Goal: Task Accomplishment & Management: Use online tool/utility

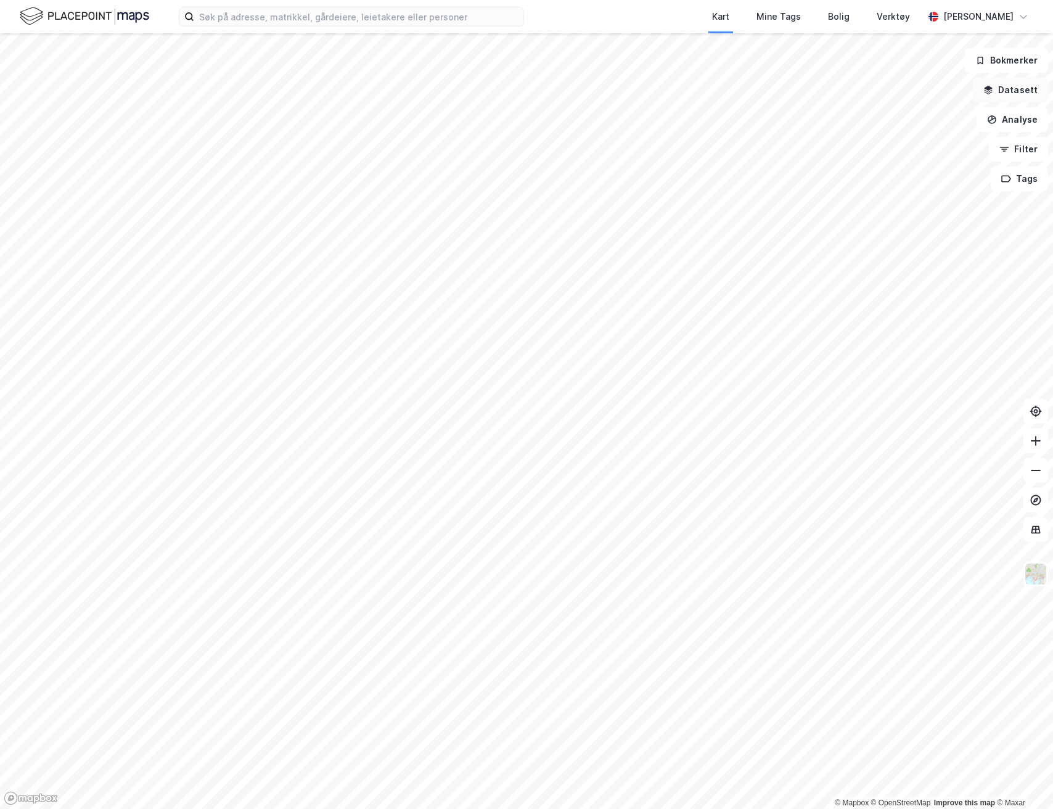
click at [1026, 92] on button "Datasett" at bounding box center [1010, 90] width 75 height 25
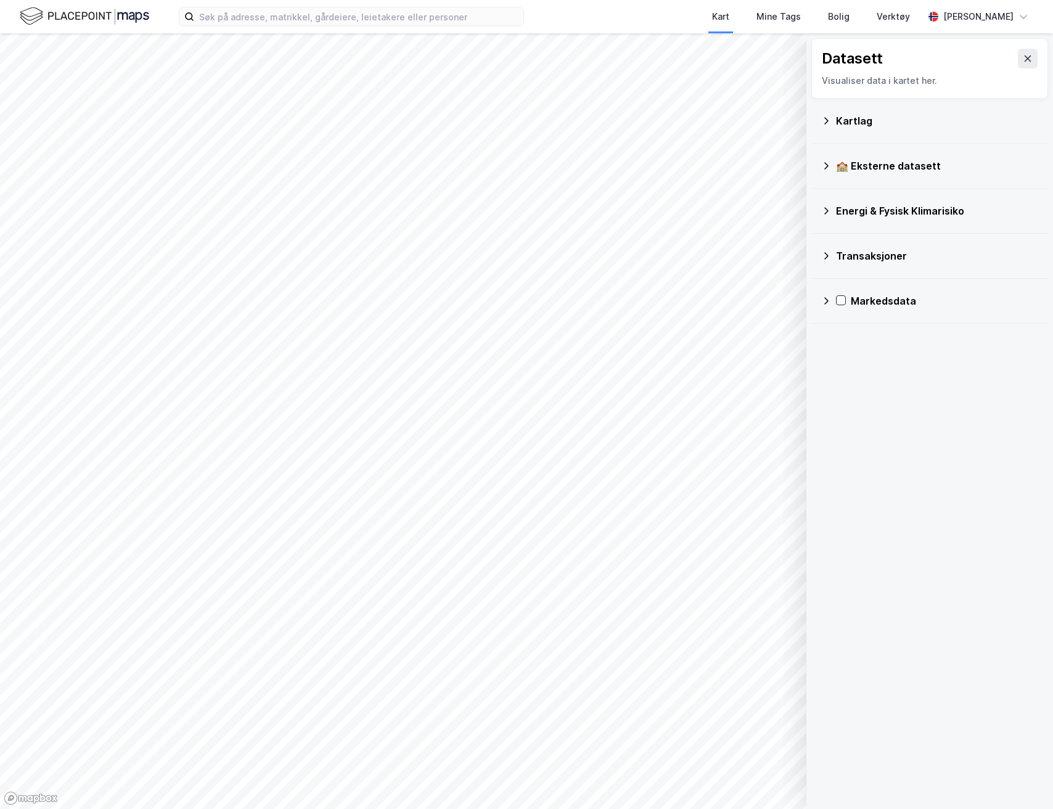
click at [859, 126] on div "Kartlag" at bounding box center [937, 120] width 202 height 15
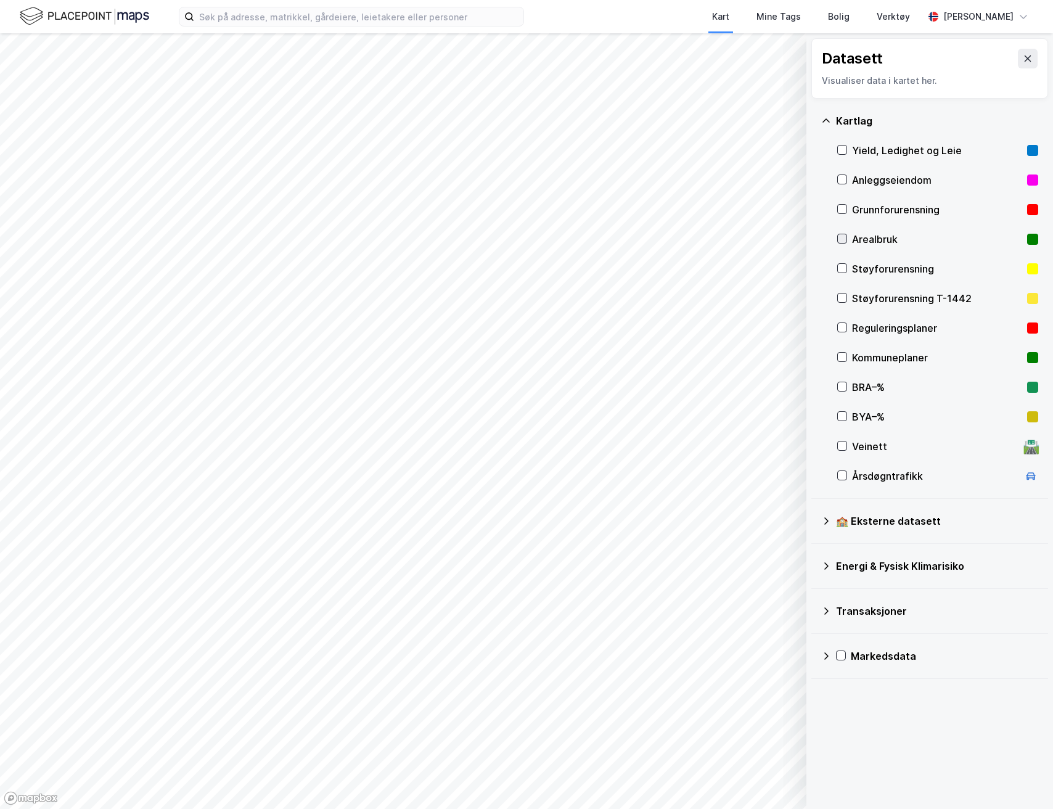
click at [839, 241] on icon at bounding box center [842, 238] width 9 height 9
click at [843, 240] on icon at bounding box center [842, 238] width 9 height 9
click at [829, 121] on icon at bounding box center [826, 121] width 10 height 10
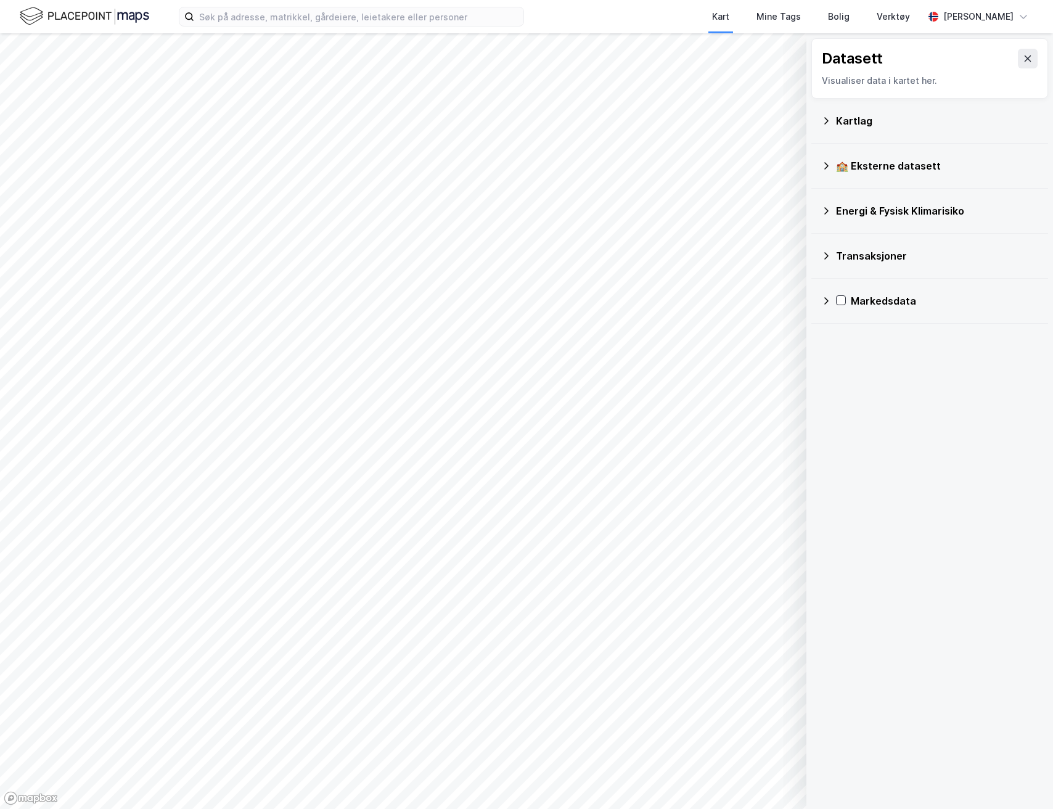
click at [828, 169] on icon at bounding box center [826, 166] width 10 height 10
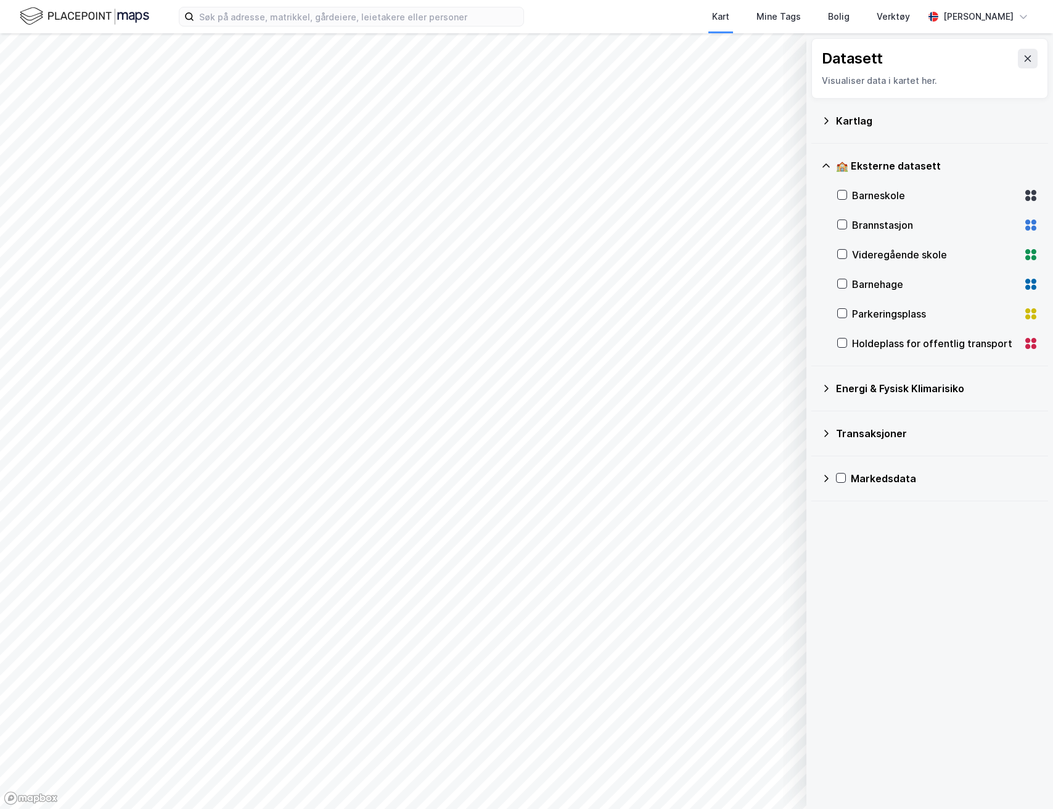
click at [828, 169] on icon at bounding box center [826, 166] width 10 height 10
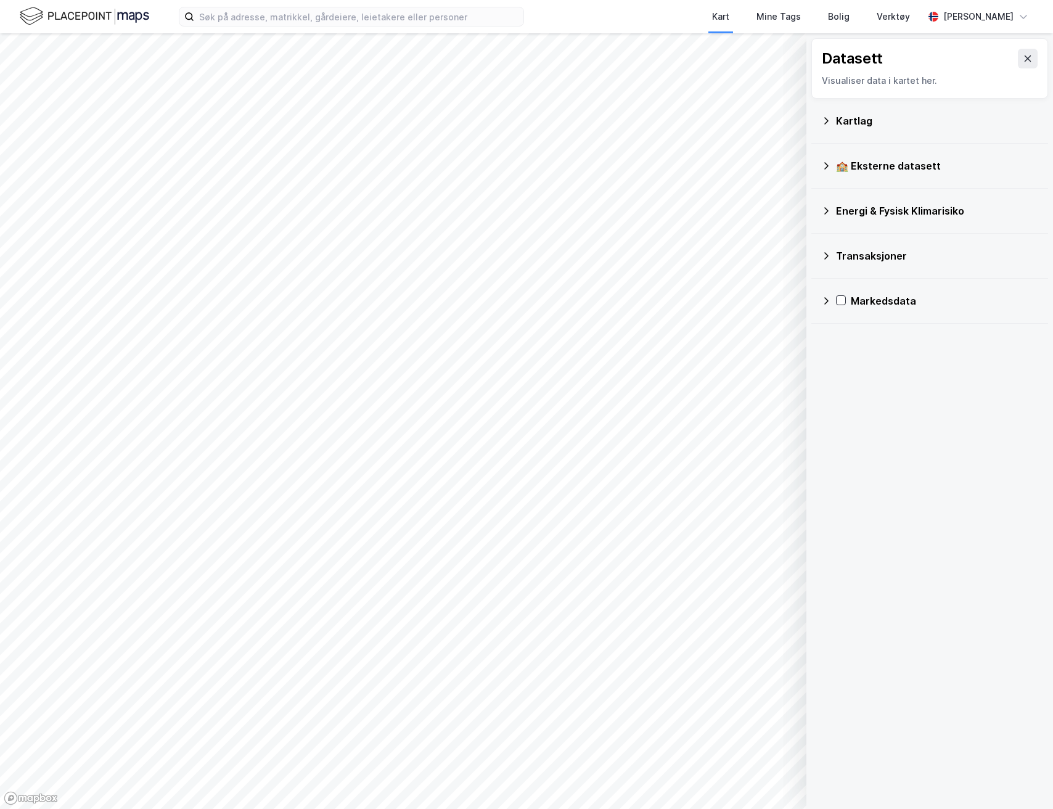
click at [825, 208] on icon at bounding box center [826, 210] width 4 height 7
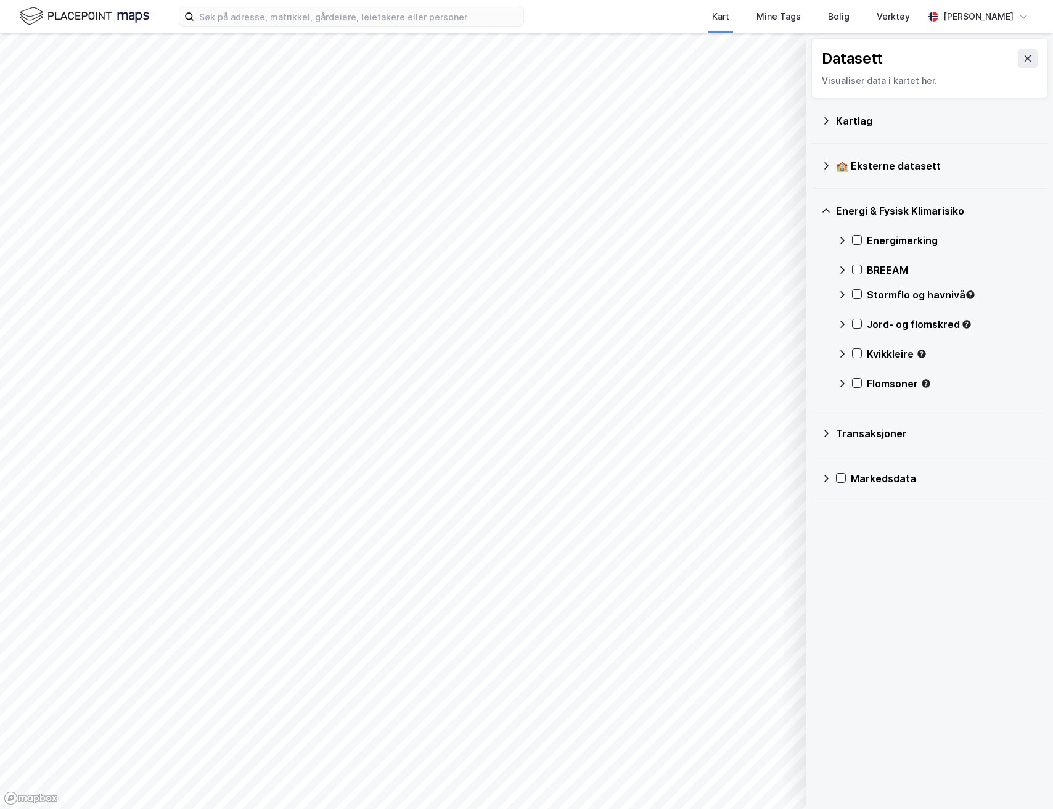
click at [825, 208] on icon at bounding box center [826, 211] width 10 height 10
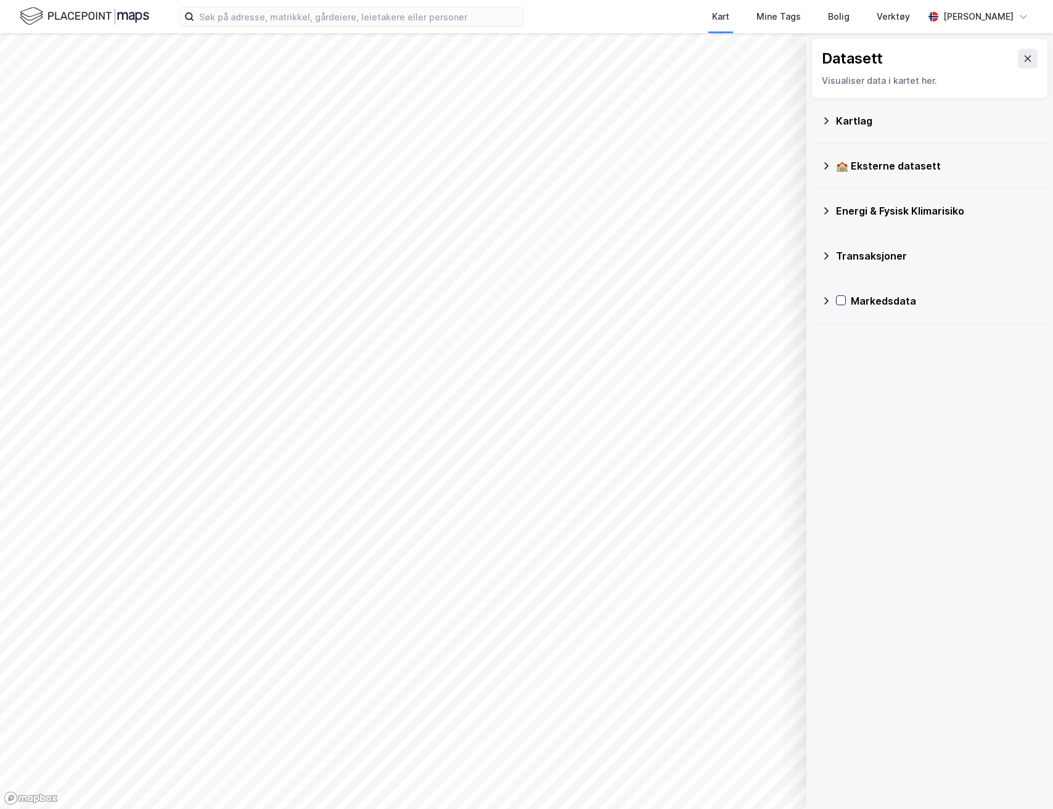
click at [826, 253] on icon at bounding box center [826, 256] width 10 height 10
click at [824, 300] on icon at bounding box center [826, 301] width 10 height 10
click at [829, 302] on icon at bounding box center [826, 301] width 10 height 10
click at [824, 116] on icon at bounding box center [826, 121] width 10 height 10
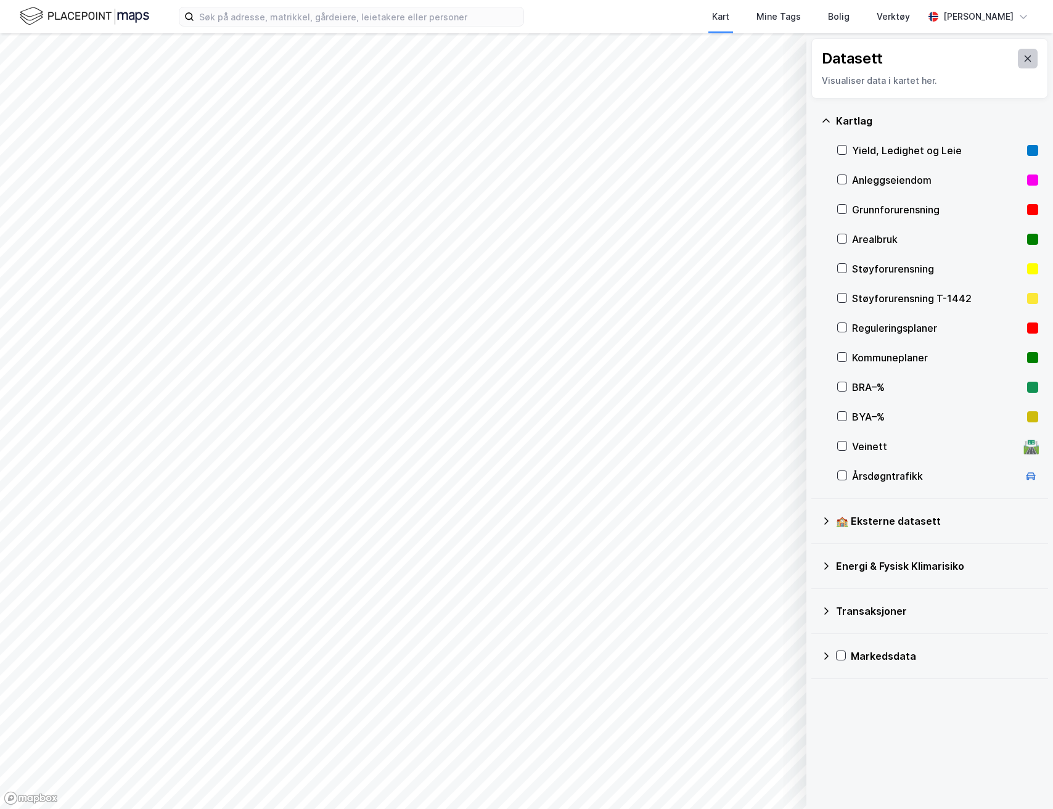
click at [1018, 54] on button at bounding box center [1028, 59] width 20 height 20
